Goal: Task Accomplishment & Management: Manage account settings

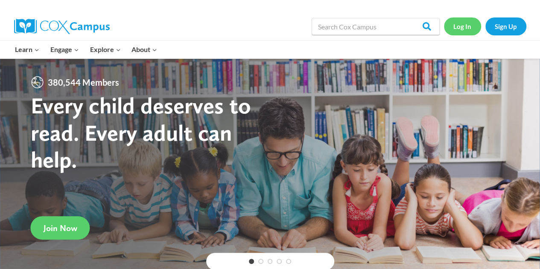
click at [456, 25] on link "Log In" at bounding box center [462, 25] width 37 height 17
click at [462, 25] on link "Log In" at bounding box center [462, 25] width 37 height 17
click at [463, 24] on link "Log In" at bounding box center [462, 25] width 37 height 17
